Goal: Information Seeking & Learning: Learn about a topic

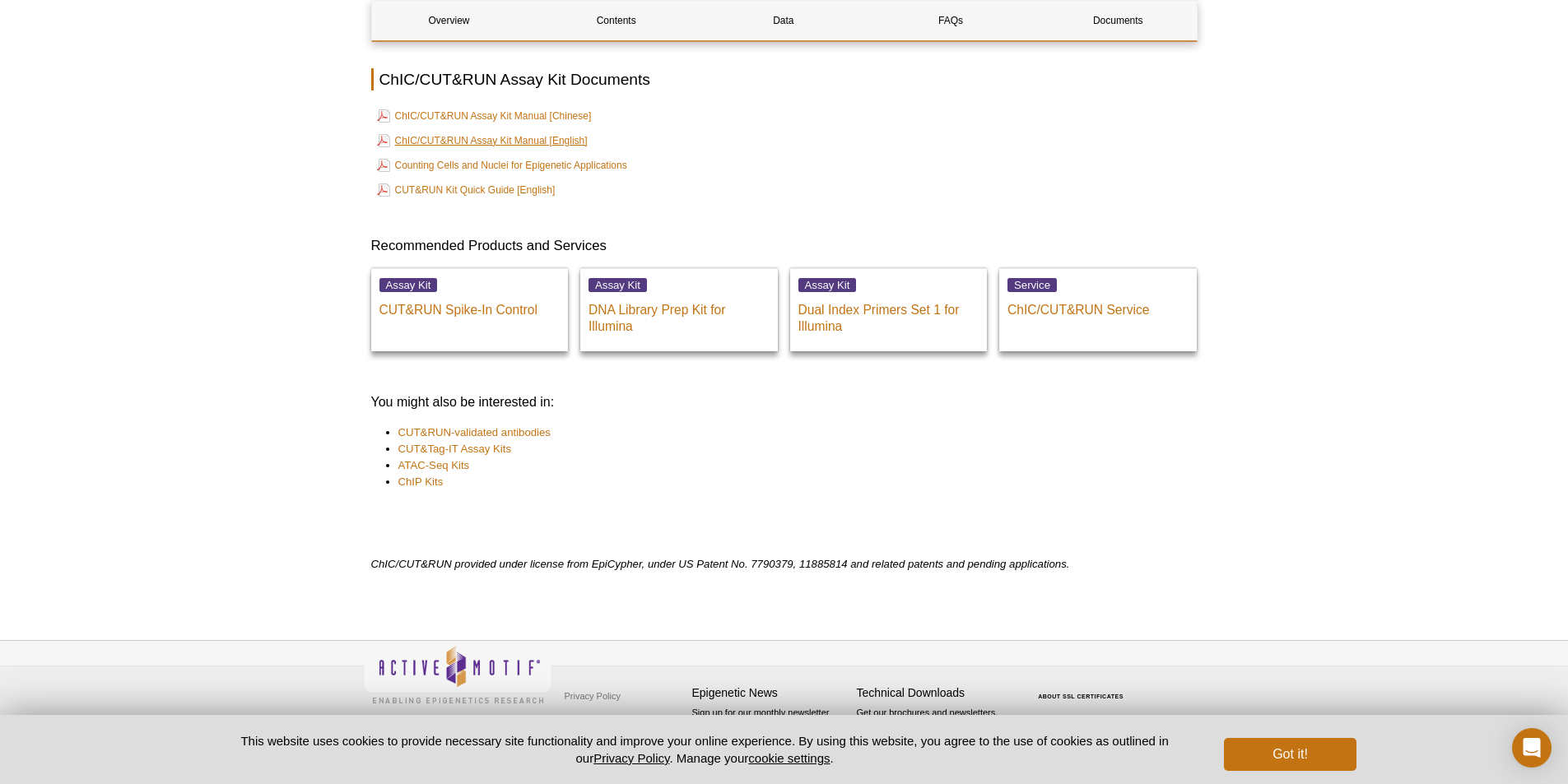
scroll to position [3826, 0]
click at [515, 143] on link "ChIC/CUT&RUN Assay Kit Manual [English]" at bounding box center [482, 141] width 211 height 20
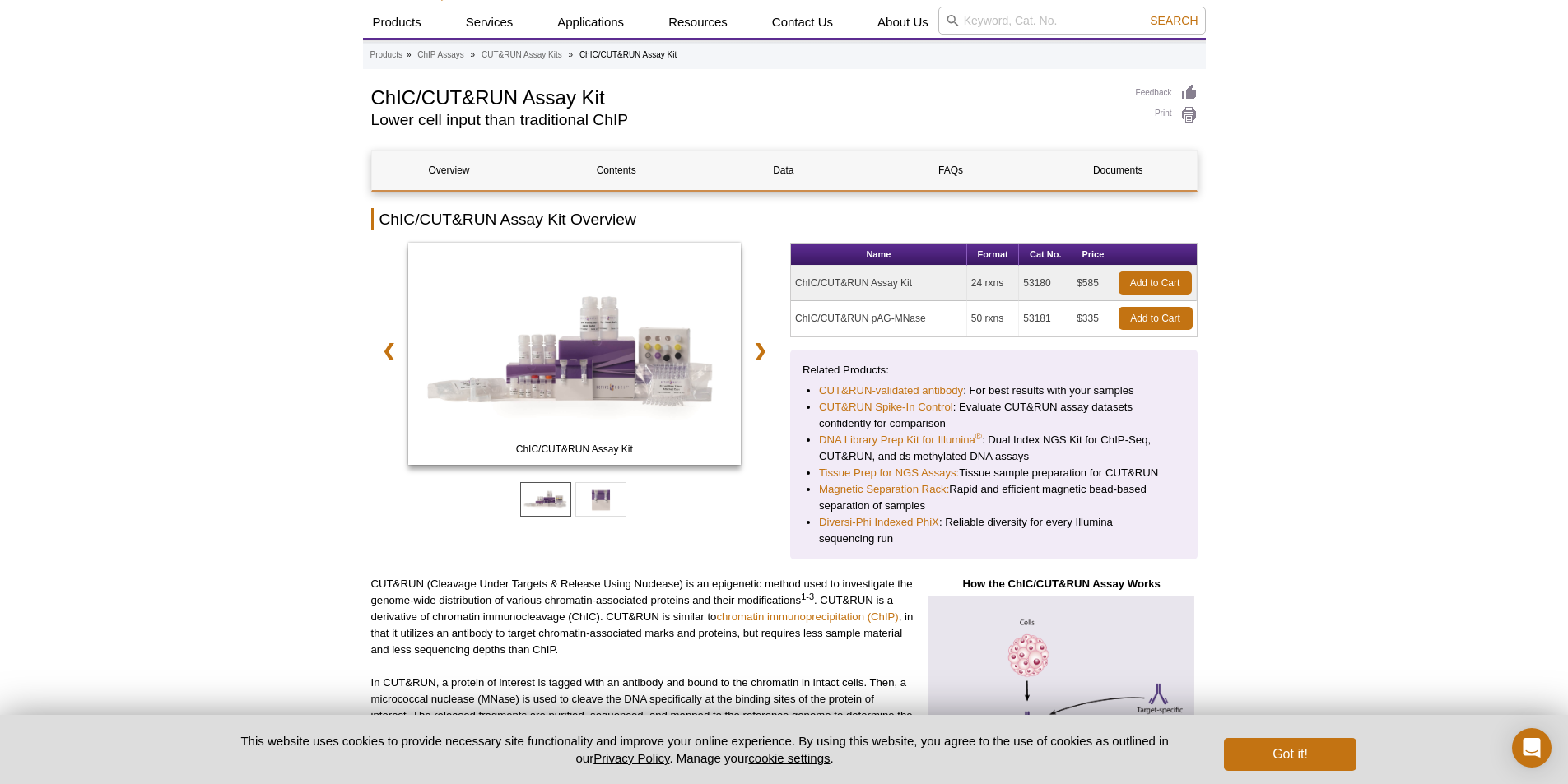
scroll to position [0, 0]
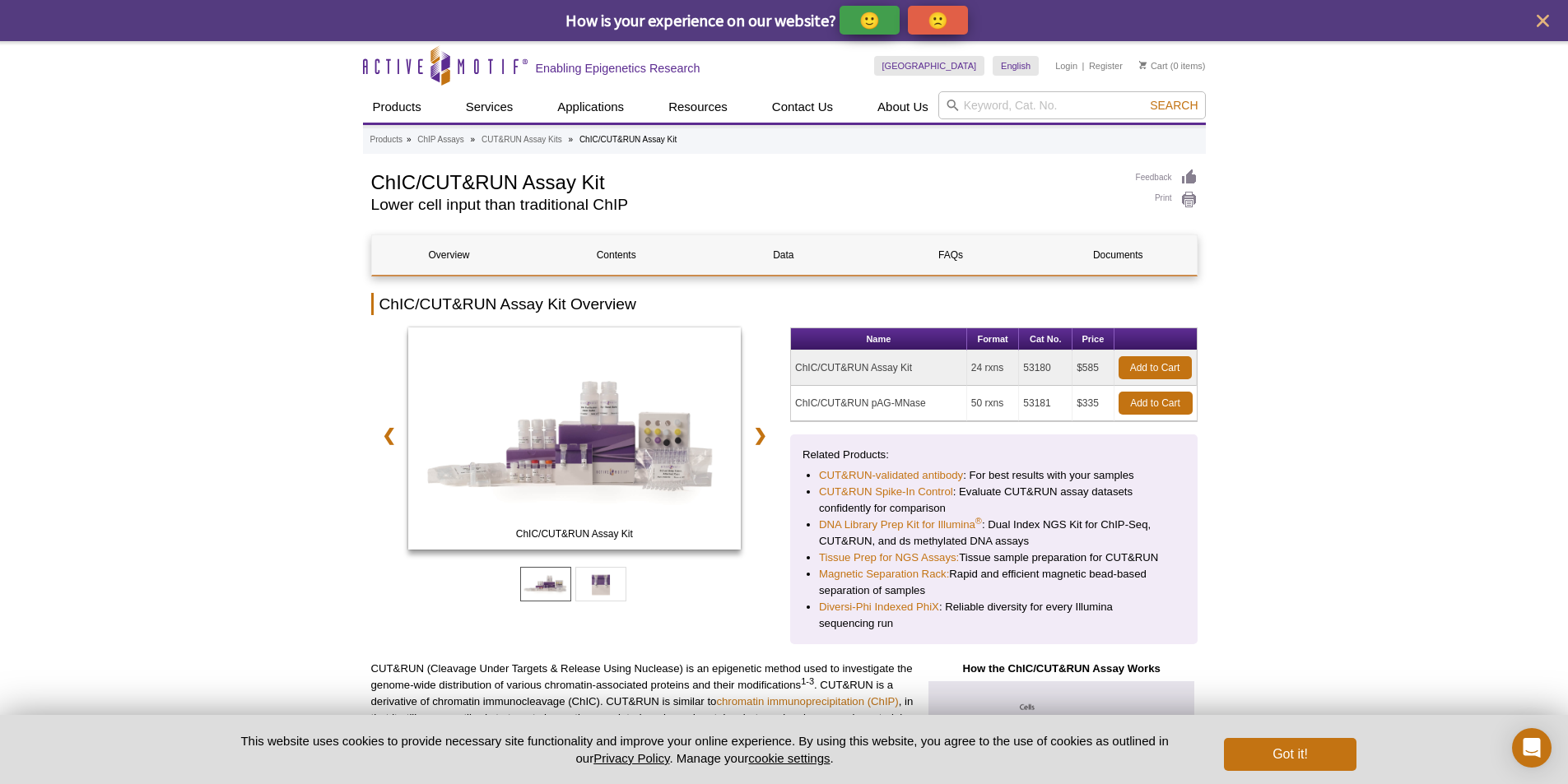
drag, startPoint x: 787, startPoint y: 363, endPoint x: 1231, endPoint y: 396, distance: 445.2
drag, startPoint x: 1240, startPoint y: 408, endPoint x: 792, endPoint y: 363, distance: 450.3
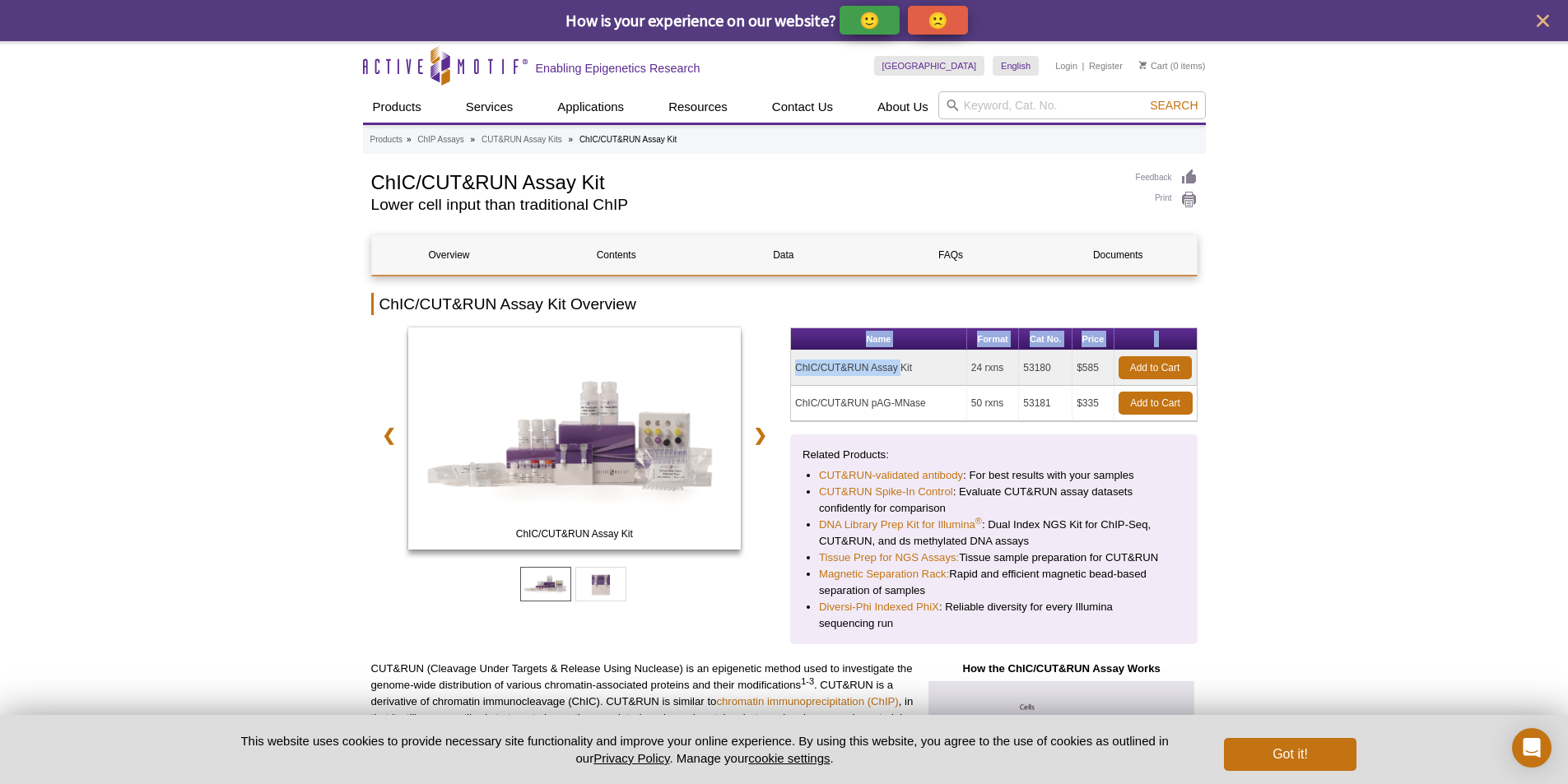
click at [792, 363] on td "ChIC/CUT&RUN Assay Kit" at bounding box center [878, 368] width 176 height 35
drag, startPoint x: 795, startPoint y: 359, endPoint x: 1319, endPoint y: 379, distance: 524.4
click at [933, 494] on link "CUT&RUN Spike-In Control" at bounding box center [886, 492] width 134 height 17
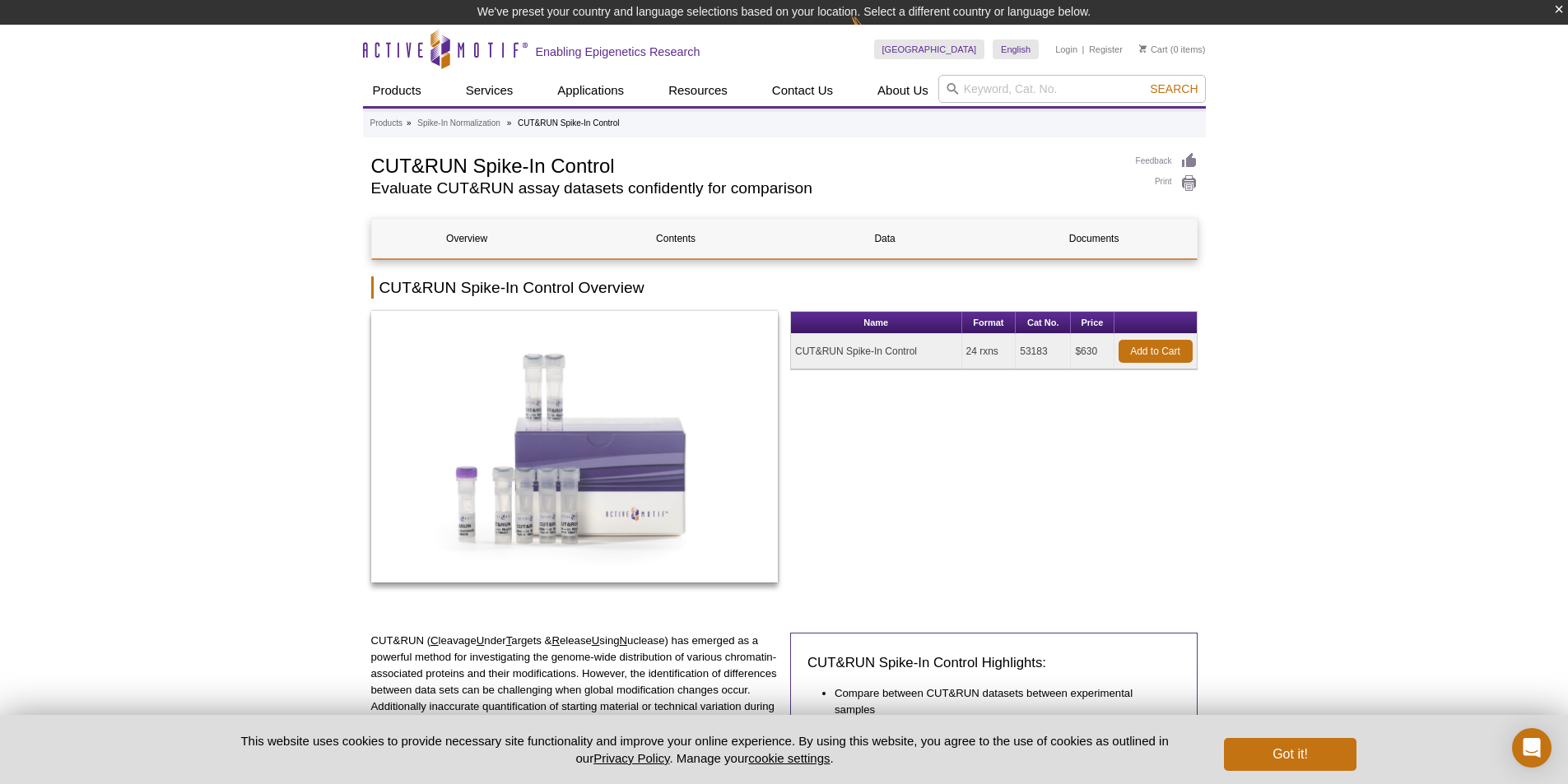
click at [1085, 484] on div "Name Format Cat No. Price CUT&RUN Spike-In Control 24 rxns 53183 $630 Add to Ca…" at bounding box center [994, 454] width 408 height 288
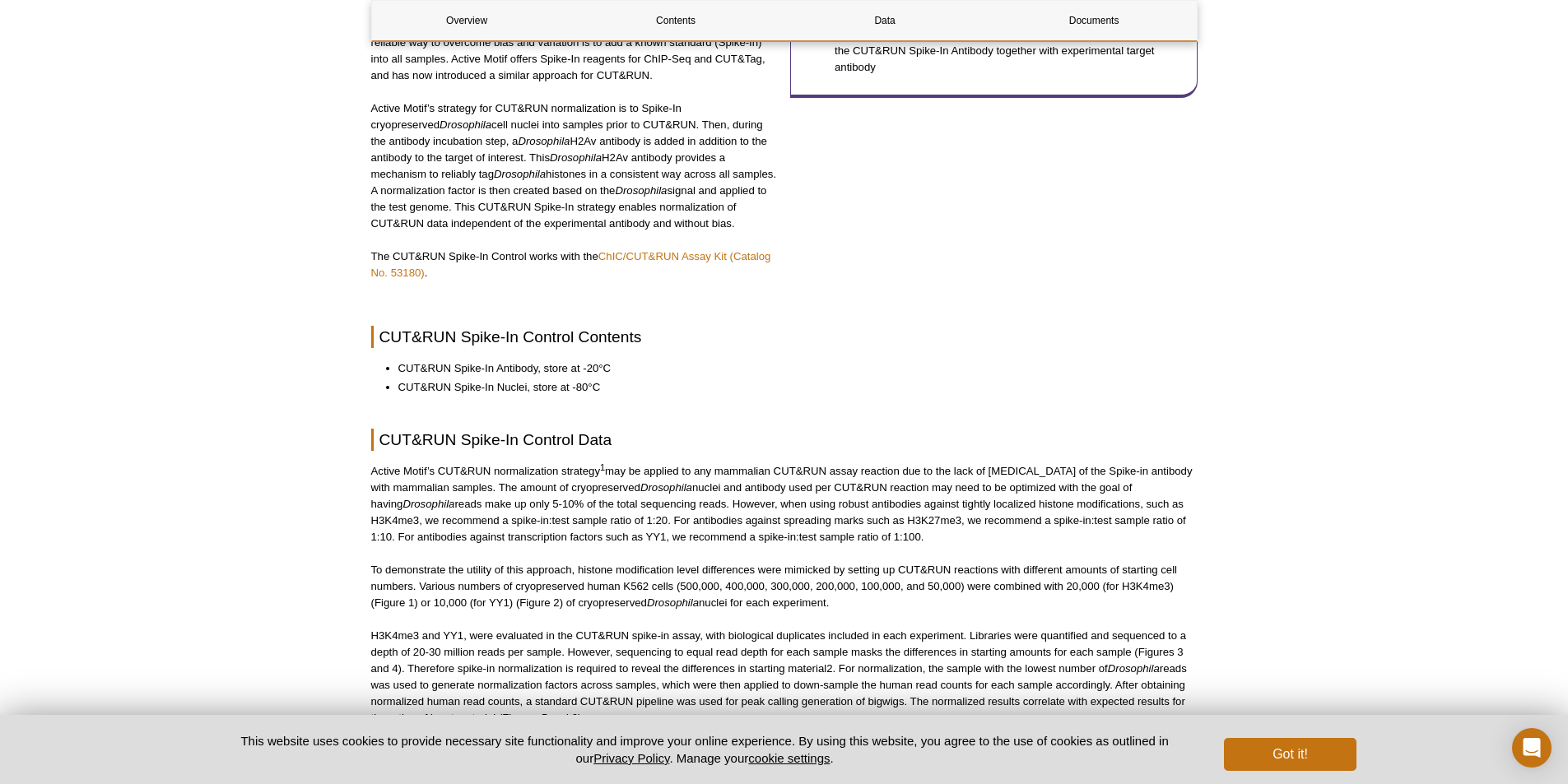
scroll to position [962, 0]
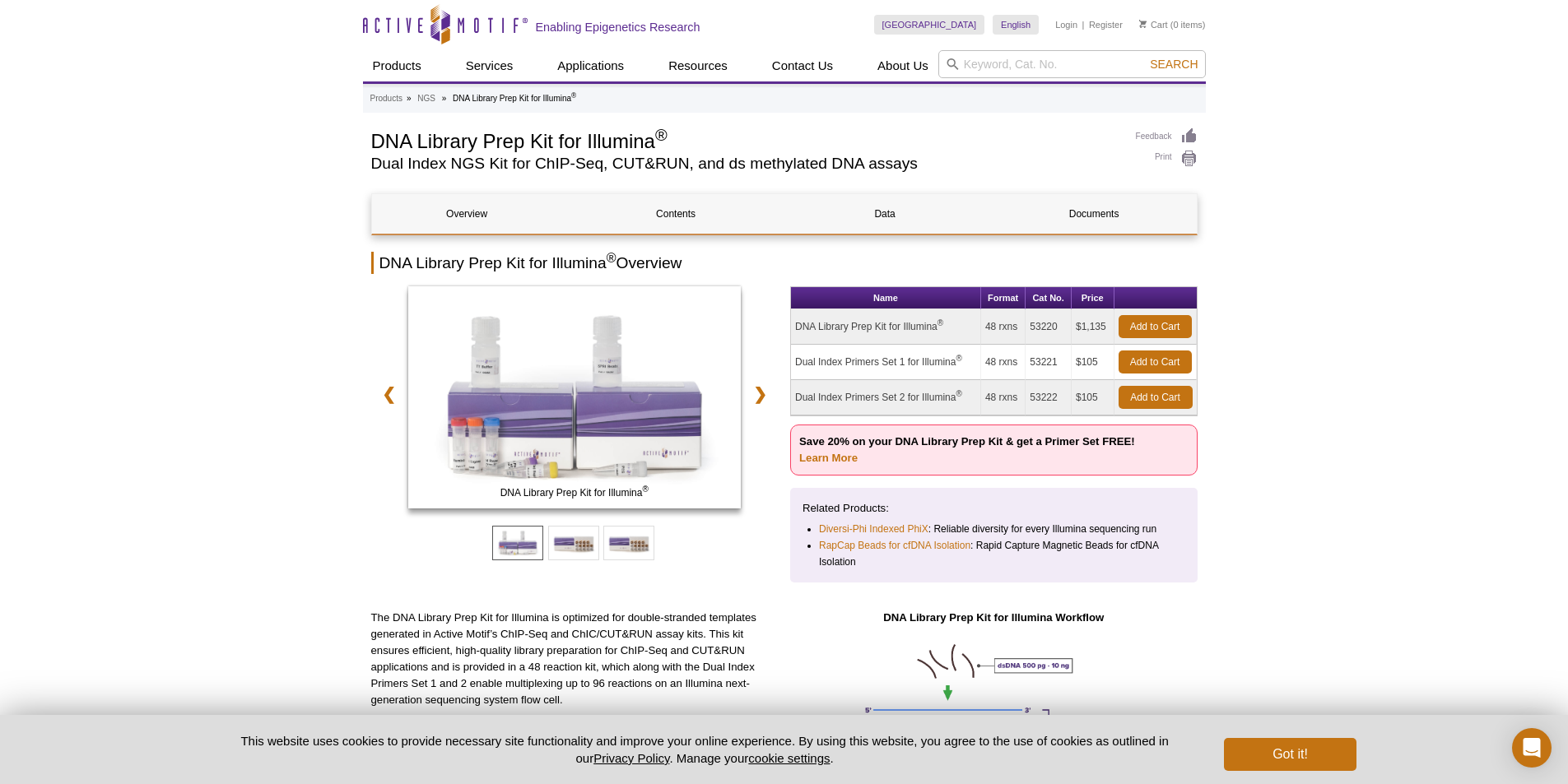
drag, startPoint x: 789, startPoint y: 321, endPoint x: 1210, endPoint y: 326, distance: 421.0
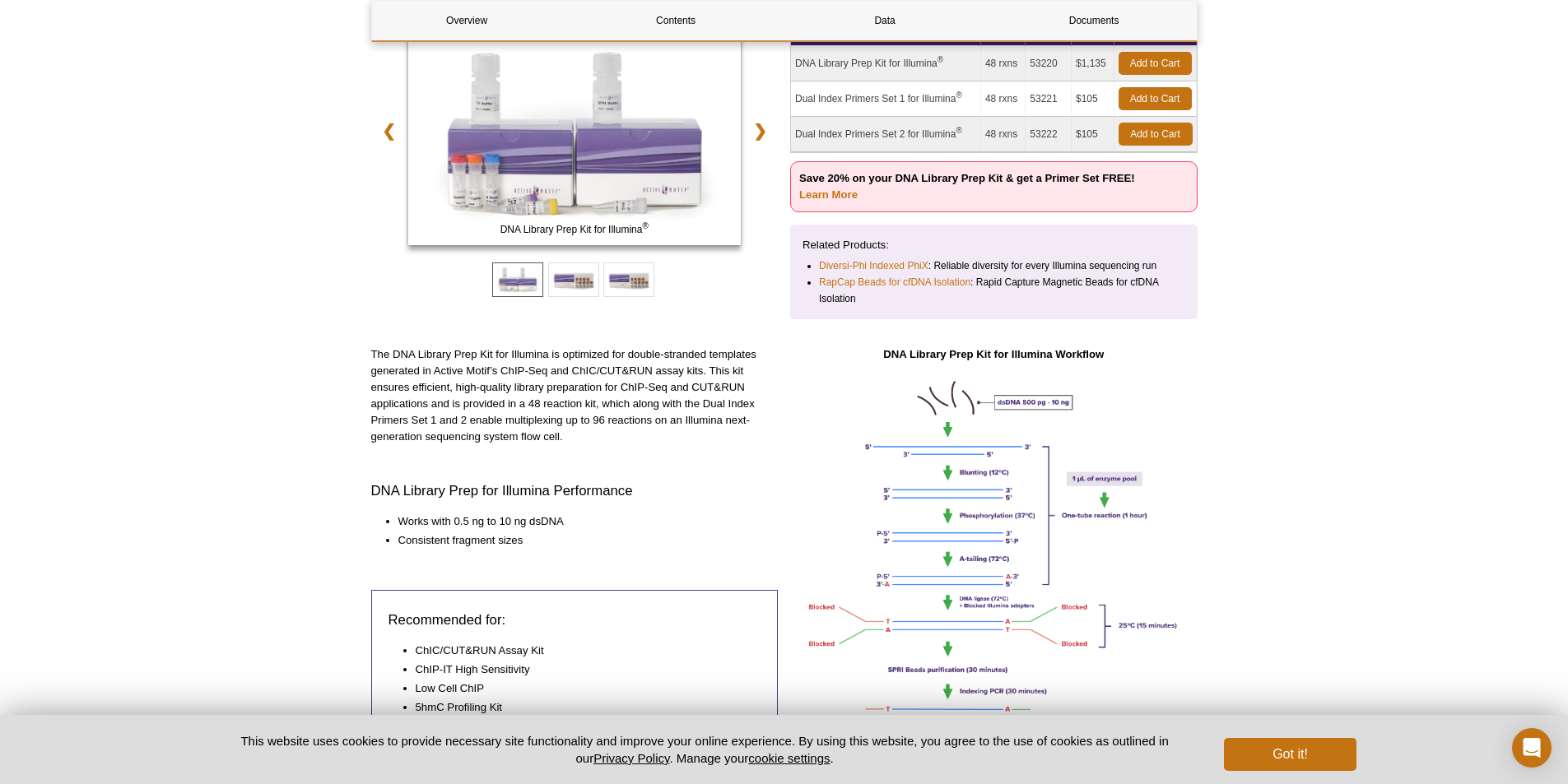
scroll to position [329, 0]
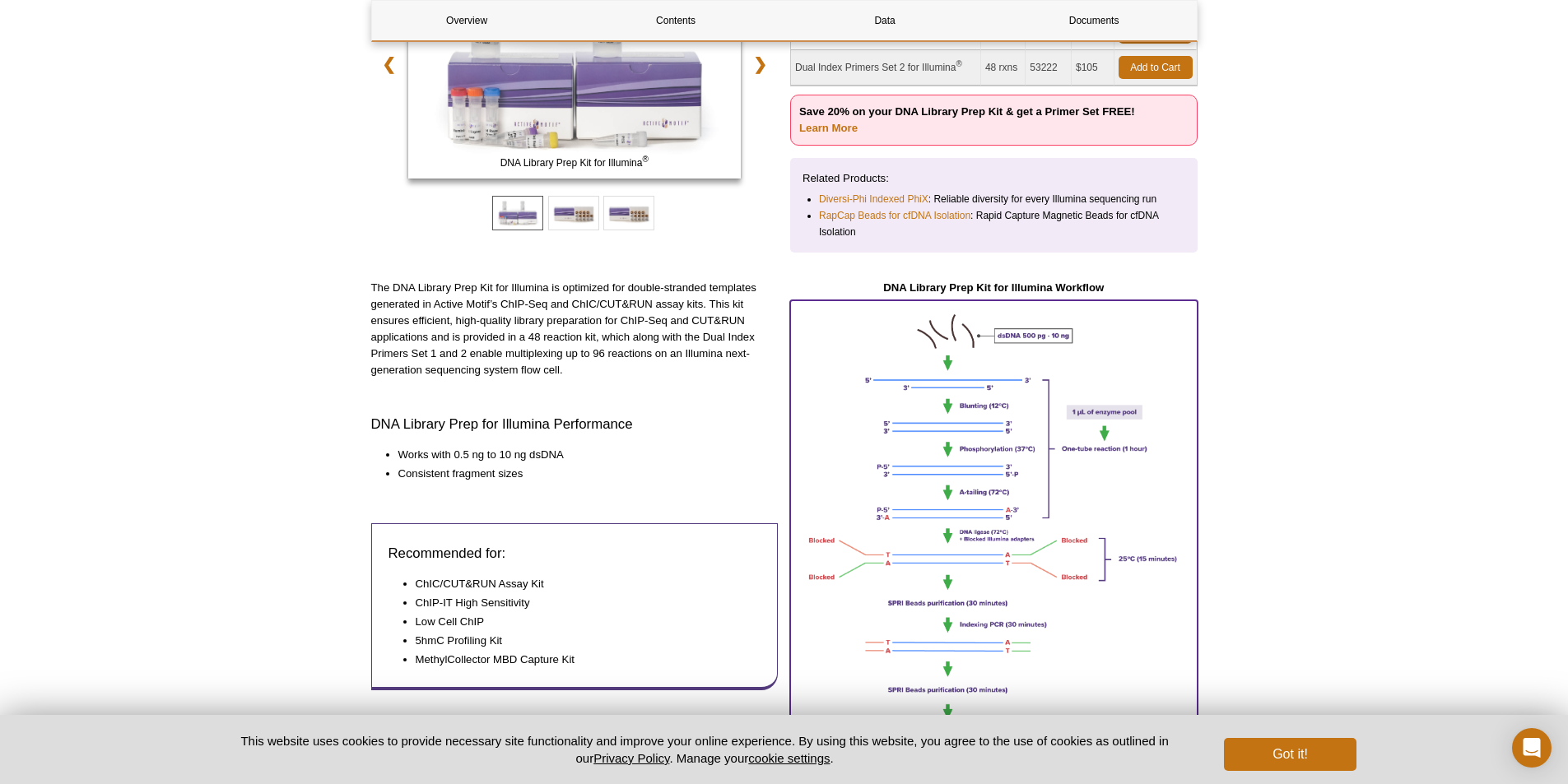
click at [971, 474] on img at bounding box center [994, 525] width 408 height 452
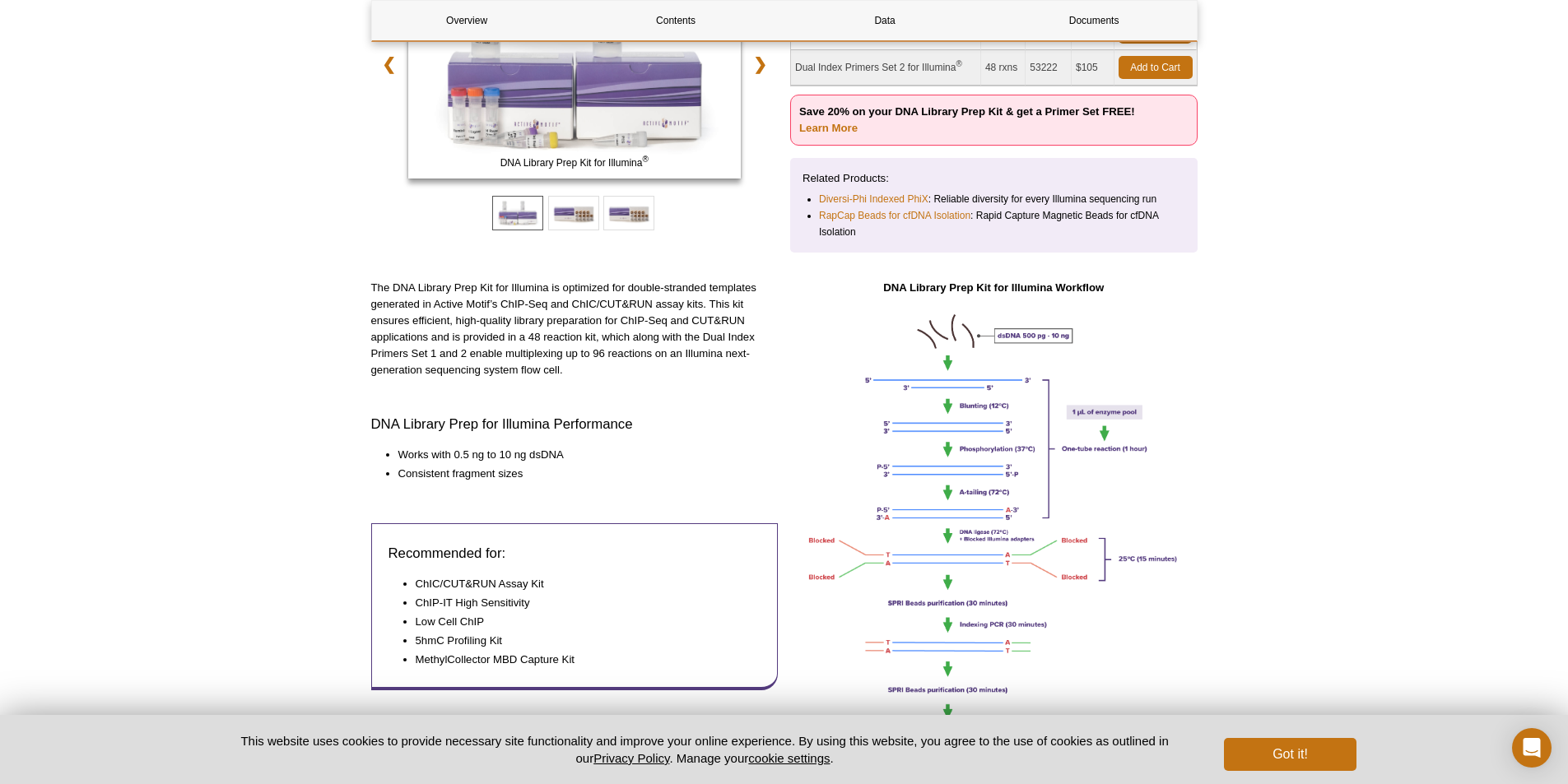
click at [680, 449] on li "Works with 0.5 ng to 10 ng dsDNA" at bounding box center [581, 454] width 364 height 17
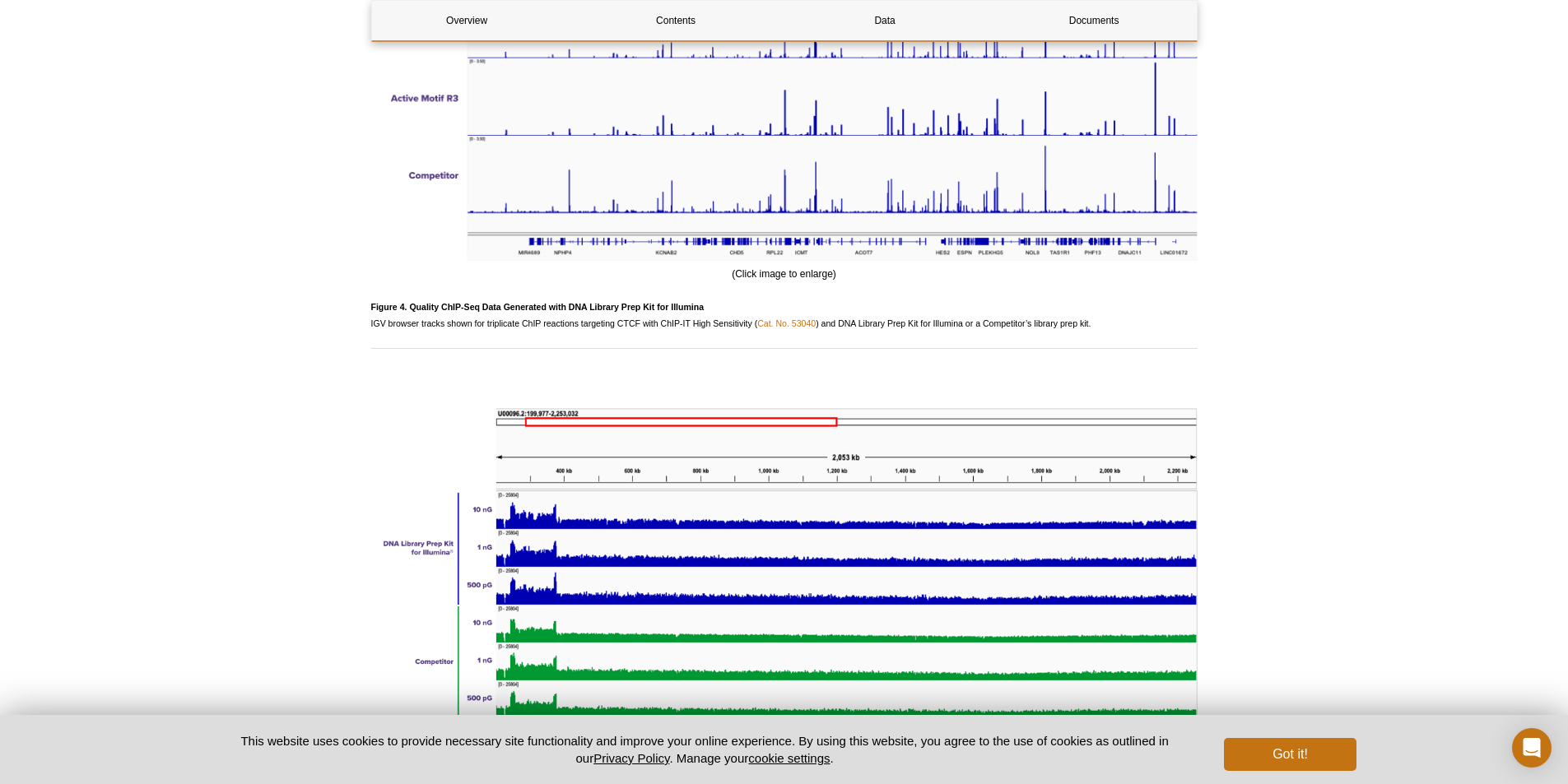
scroll to position [3948, 0]
